Goal: Communication & Community: Answer question/provide support

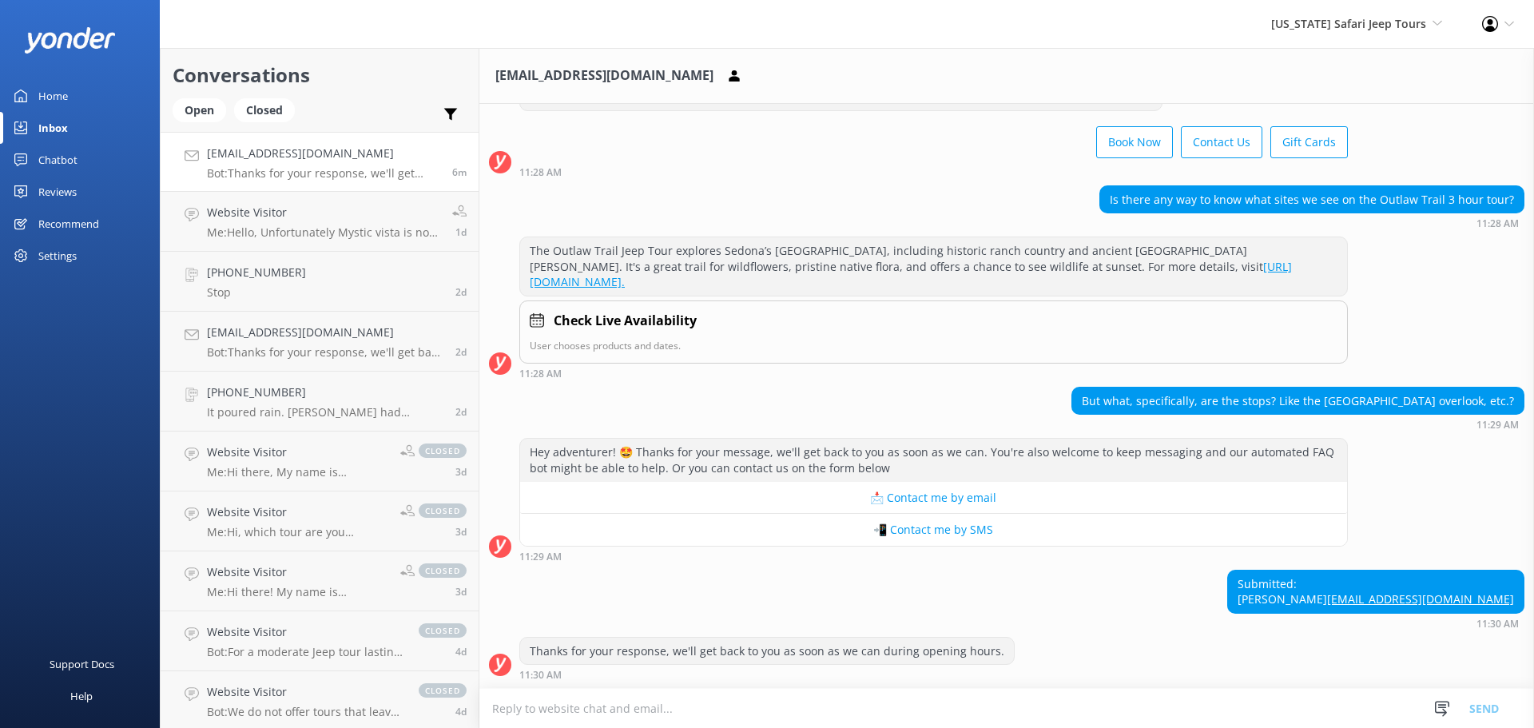
scroll to position [79, 0]
click at [643, 711] on textarea at bounding box center [1006, 708] width 1055 height 39
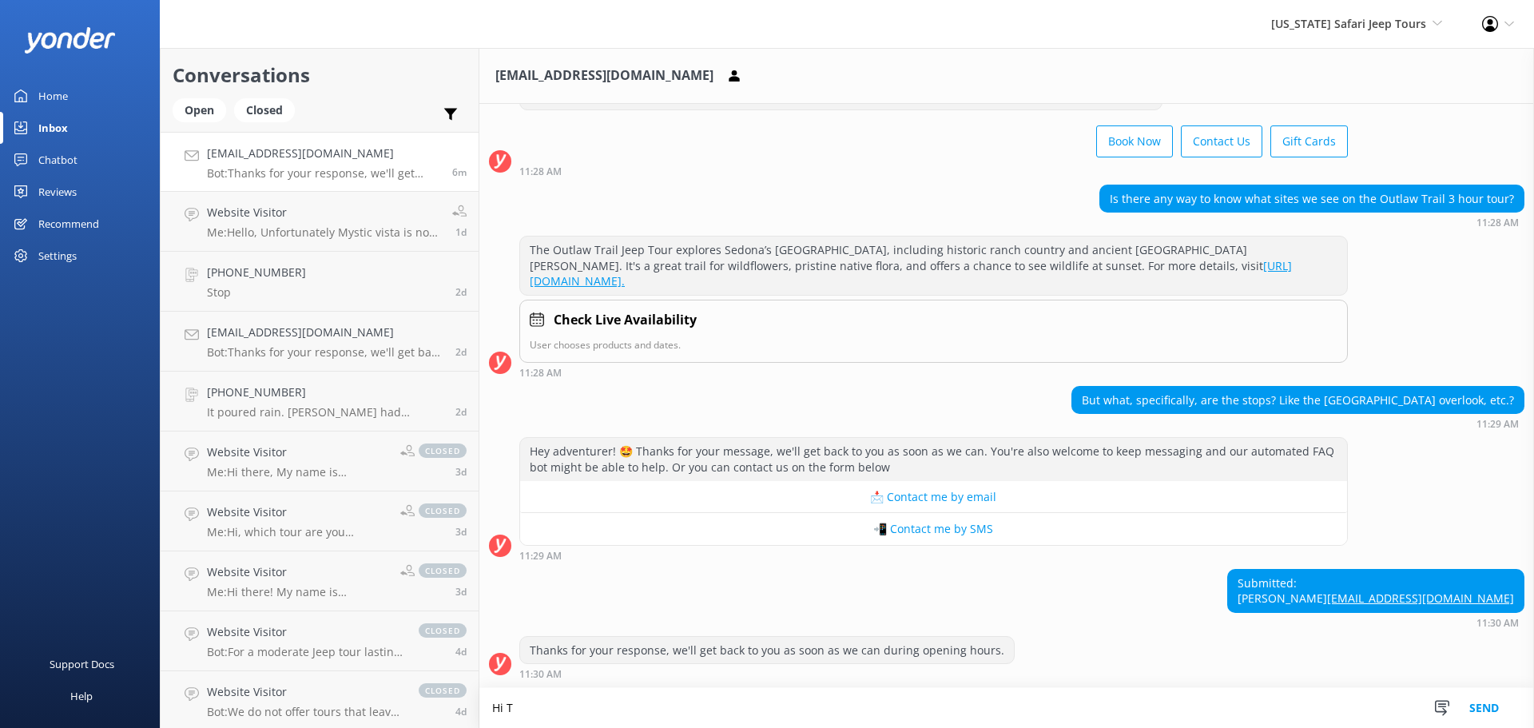
scroll to position [80, 0]
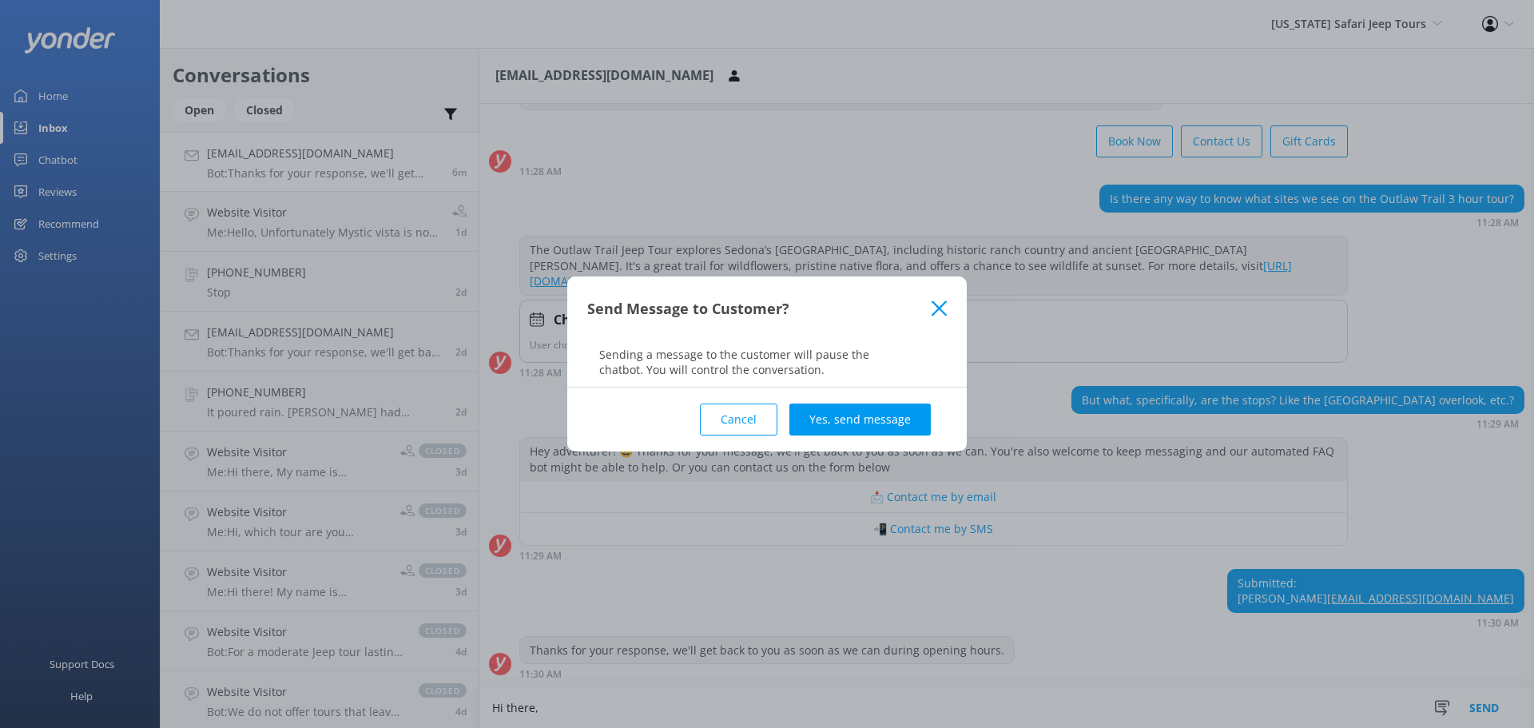
click at [746, 413] on button "Cancel" at bounding box center [739, 420] width 78 height 32
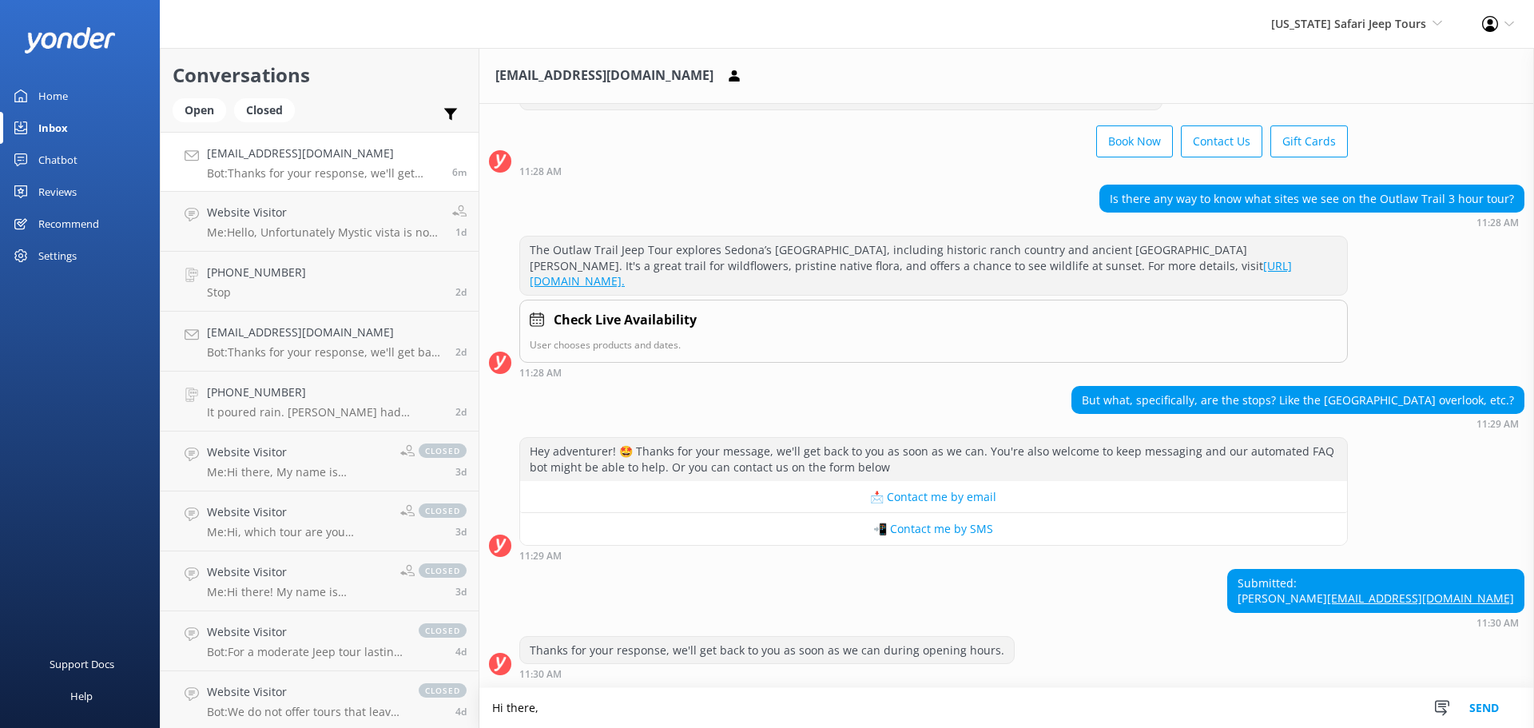
click at [546, 702] on textarea "Hi there," at bounding box center [1006, 708] width 1055 height 40
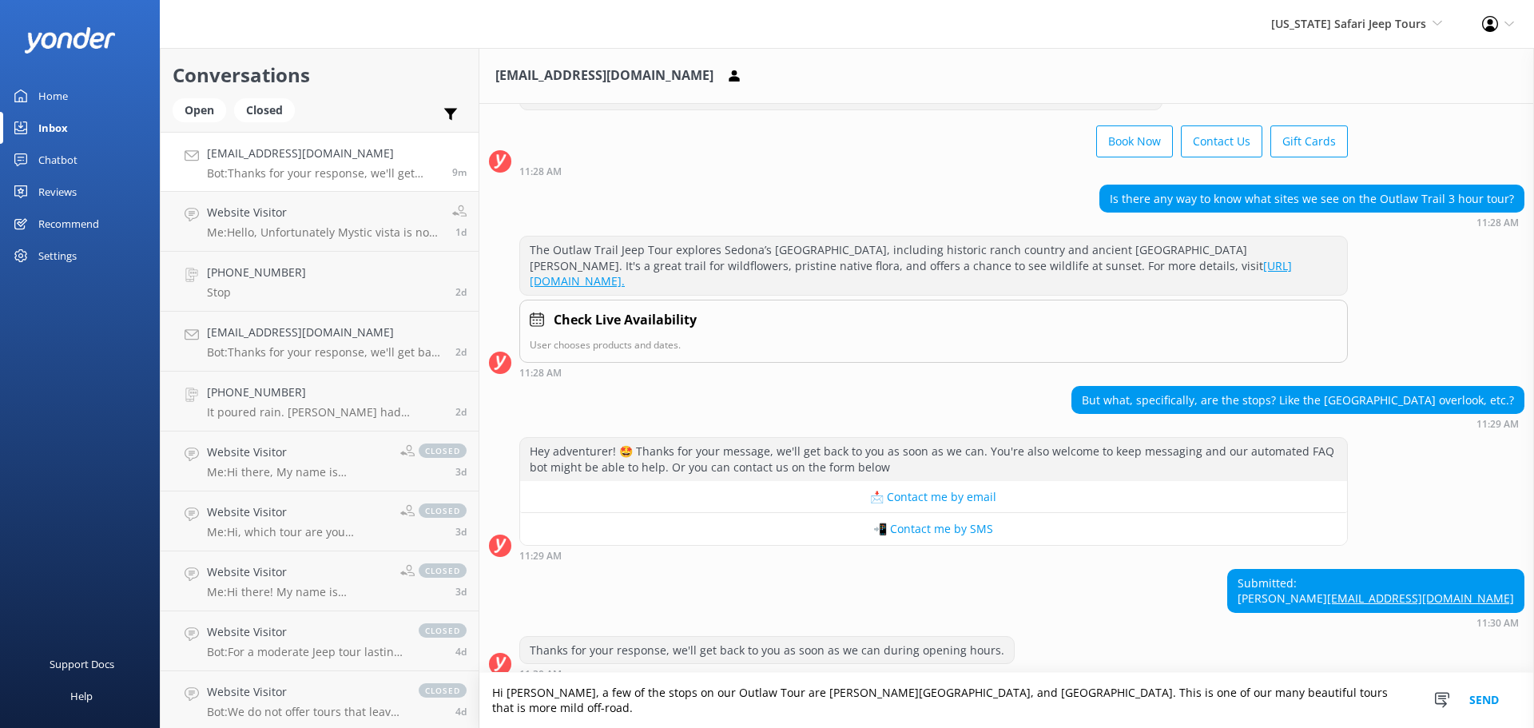
click at [1479, 708] on button "Send" at bounding box center [1484, 700] width 60 height 55
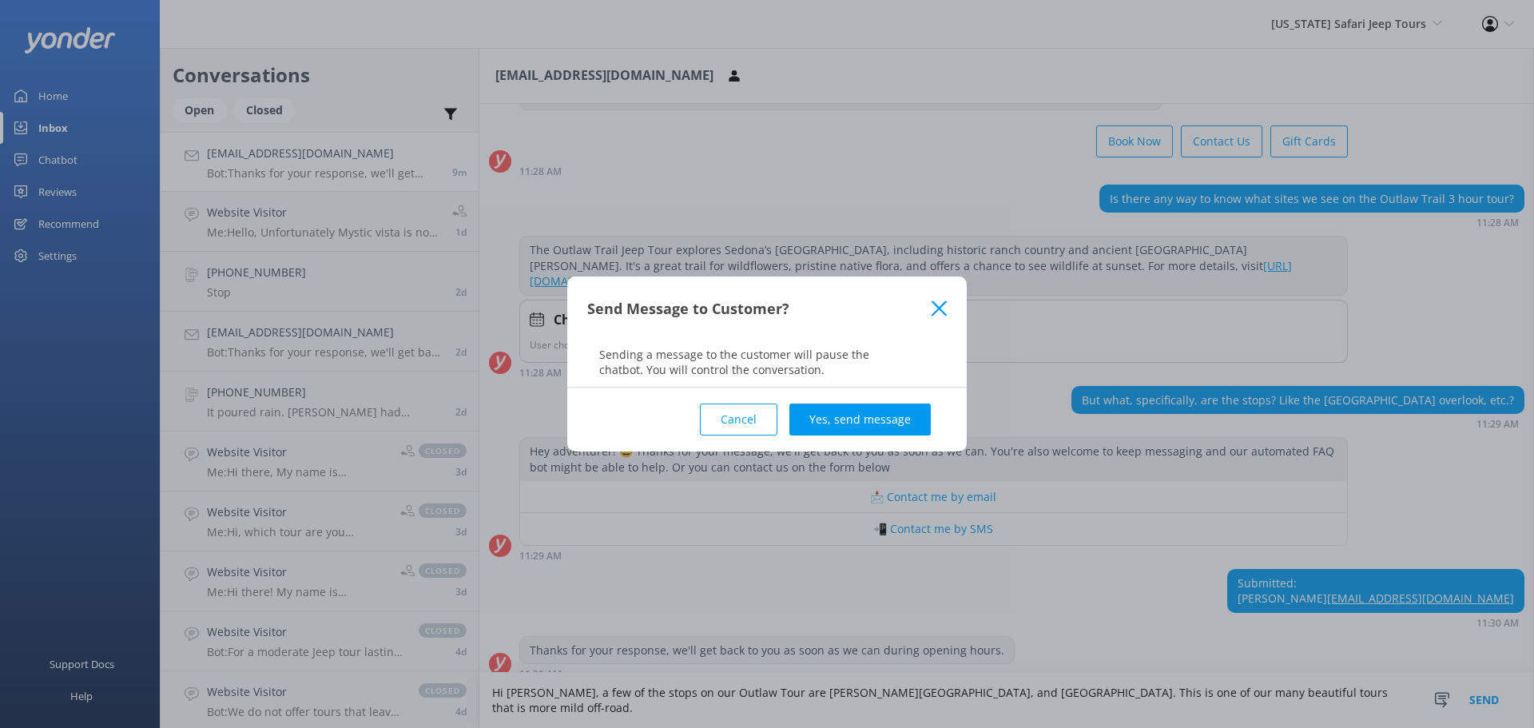
click at [936, 304] on use at bounding box center [939, 307] width 15 height 15
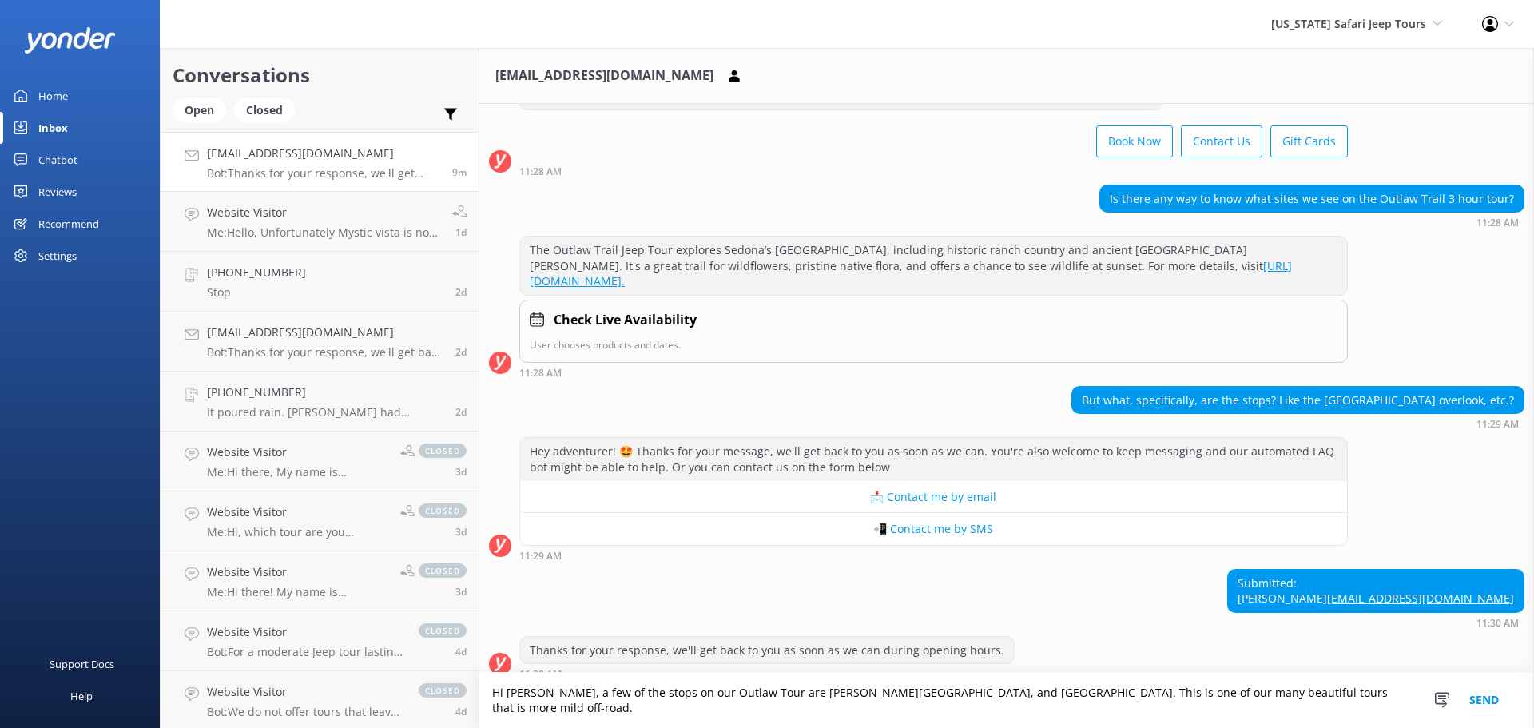
drag, startPoint x: 1321, startPoint y: 707, endPoint x: 1323, endPoint y: 695, distance: 12.2
click at [1321, 706] on textarea "Hi [PERSON_NAME], a few of the stops on our Outlaw Tour are [PERSON_NAME][GEOGR…" at bounding box center [1006, 700] width 1055 height 55
click at [1354, 712] on textarea "Hi [PERSON_NAME], a few of the stops on our Outlaw Tour are [PERSON_NAME][GEOGR…" at bounding box center [1006, 700] width 1055 height 55
type textarea "Hi [PERSON_NAME], a few of the stops on our Outlaw Tour are [PERSON_NAME][GEOGR…"
click at [1485, 699] on button "Send" at bounding box center [1484, 700] width 60 height 55
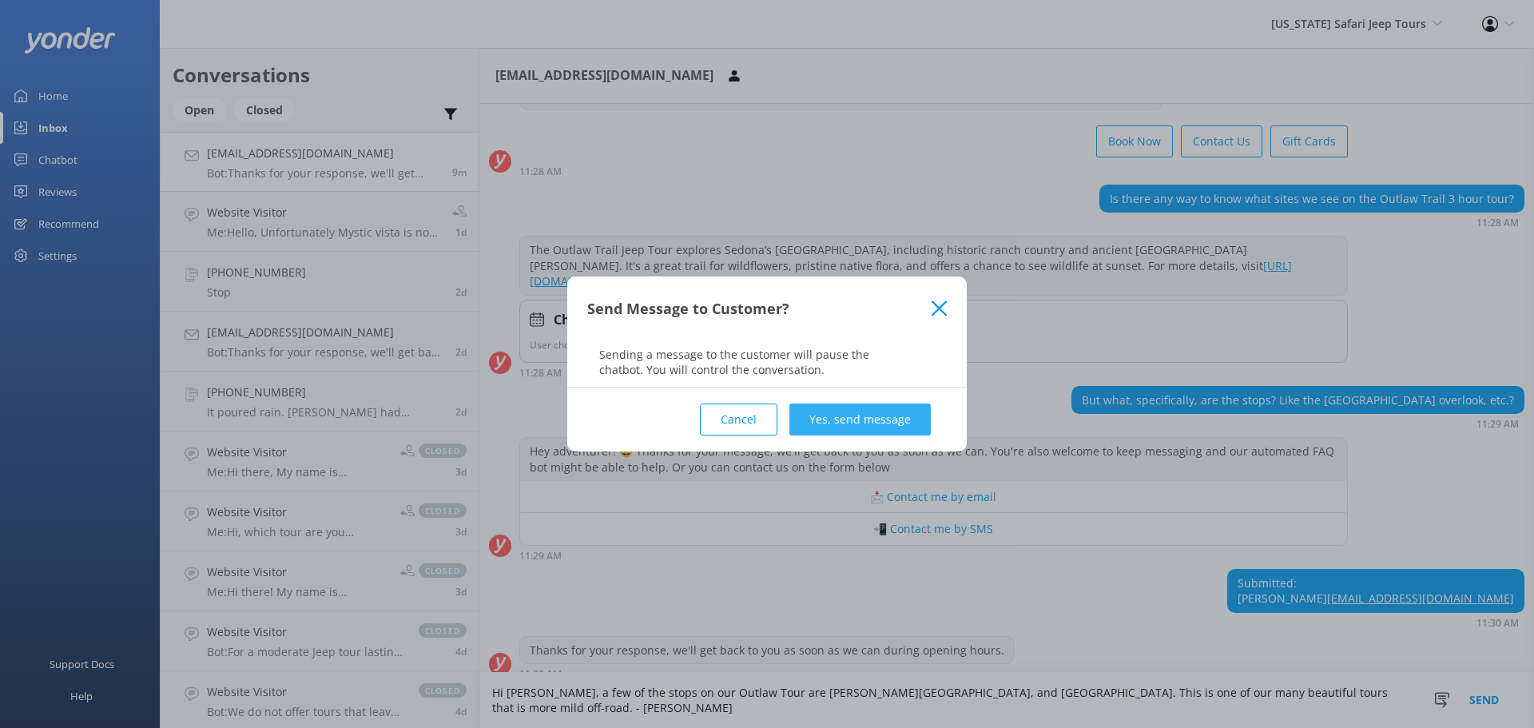
click at [851, 417] on button "Yes, send message" at bounding box center [859, 420] width 141 height 32
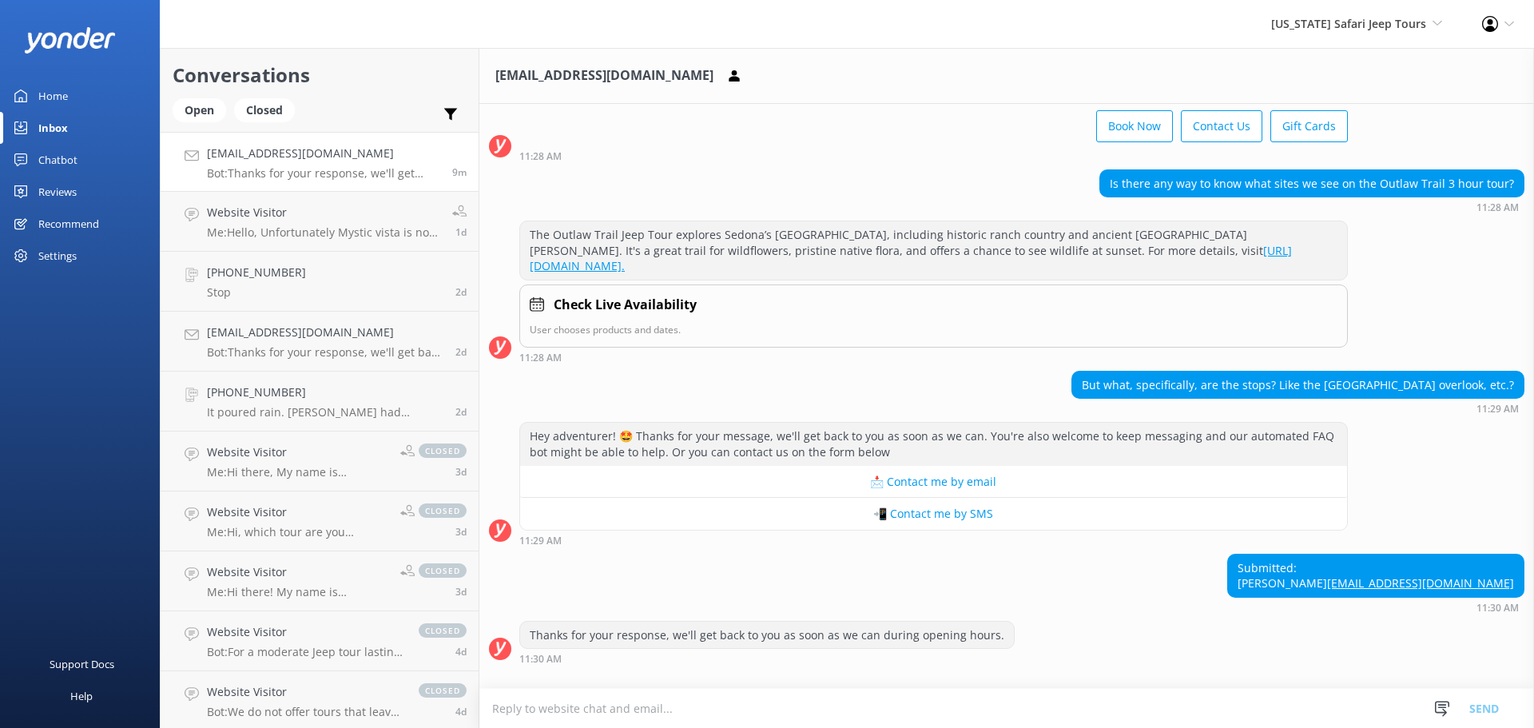
scroll to position [199, 0]
